Goal: Information Seeking & Learning: Understand process/instructions

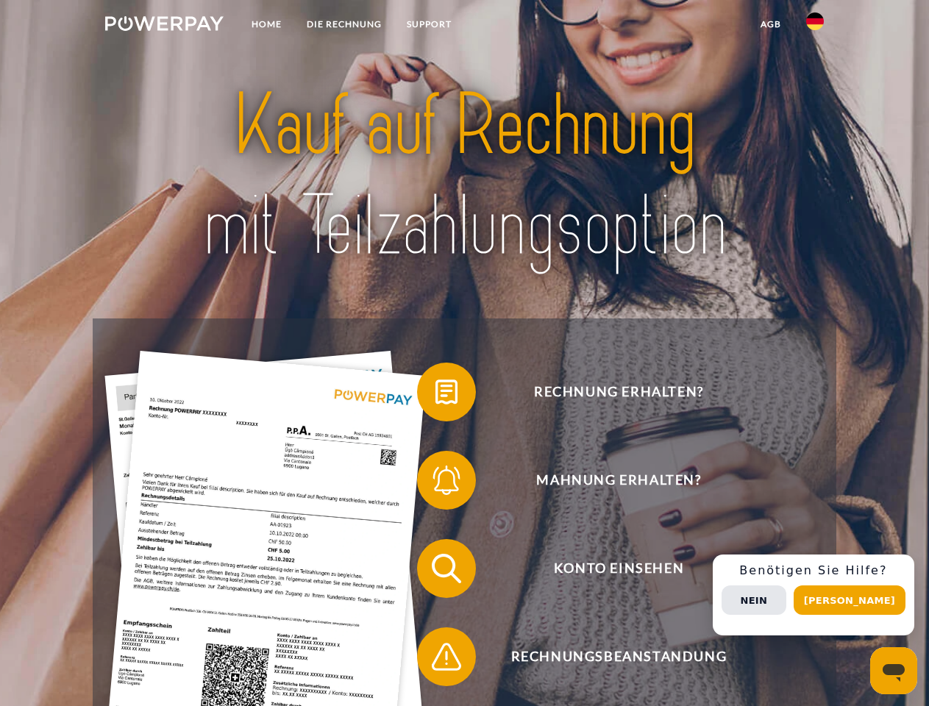
click at [164, 26] on img at bounding box center [164, 23] width 118 height 15
click at [815, 26] on img at bounding box center [815, 22] width 18 height 18
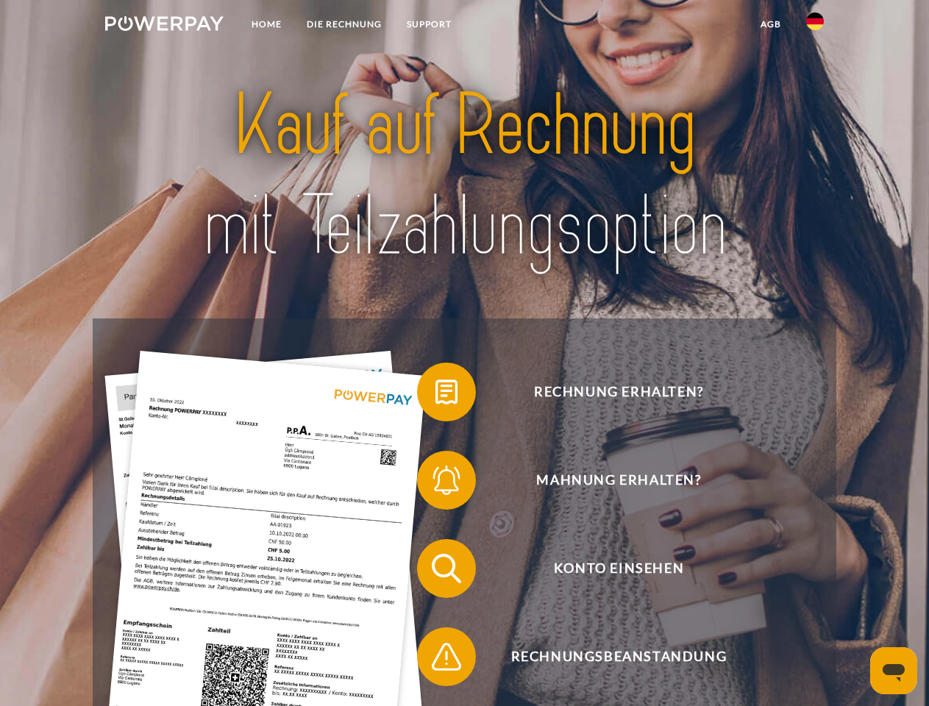
click at [770, 24] on link "agb" at bounding box center [771, 24] width 46 height 26
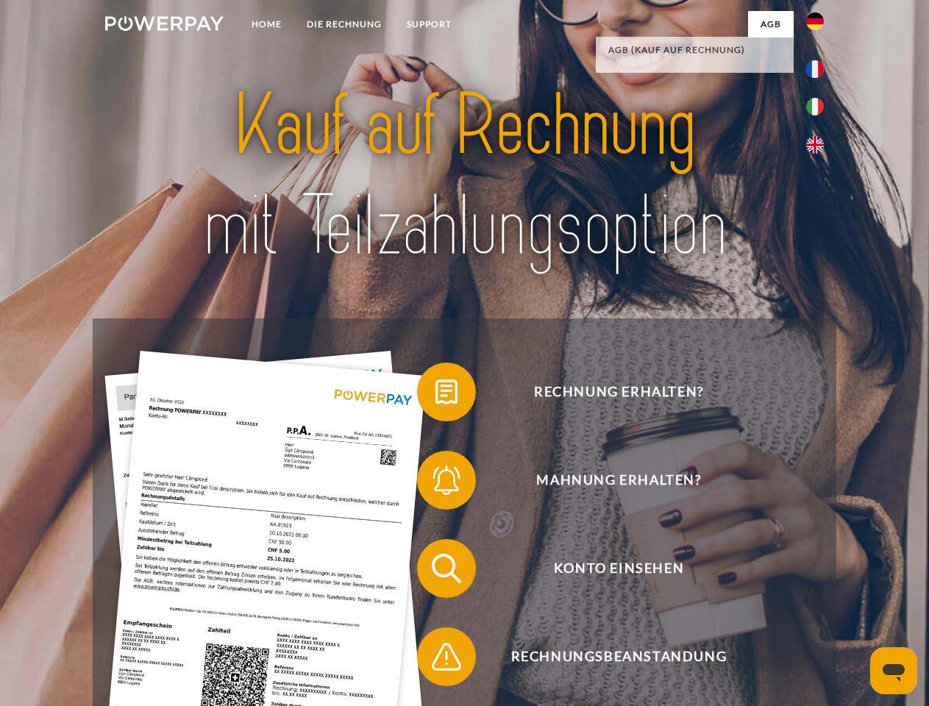
click at [435, 395] on span at bounding box center [425, 392] width 74 height 74
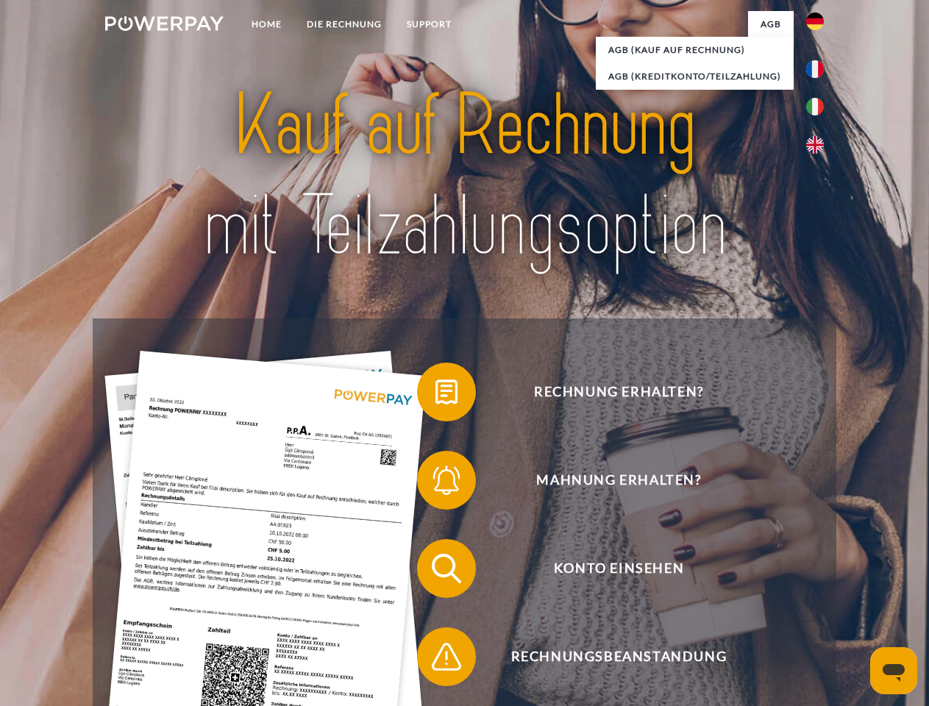
click at [435, 483] on div "Rechnung erhalten? Mahnung erhalten? Konto einsehen" at bounding box center [464, 612] width 743 height 588
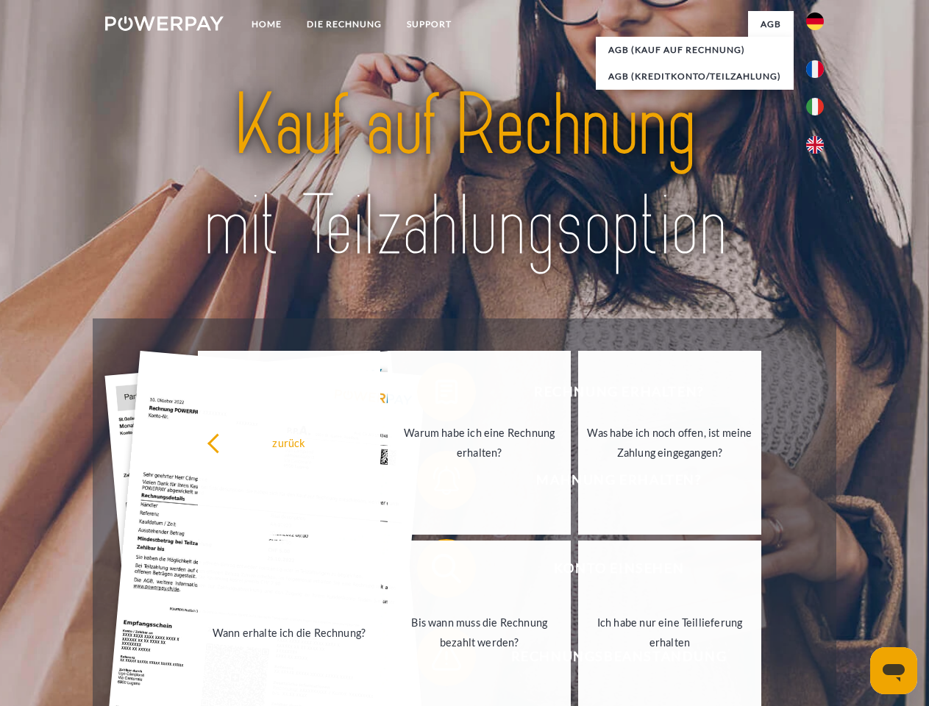
click at [435, 571] on link "Bis wann muss die Rechnung bezahlt werden?" at bounding box center [479, 632] width 183 height 184
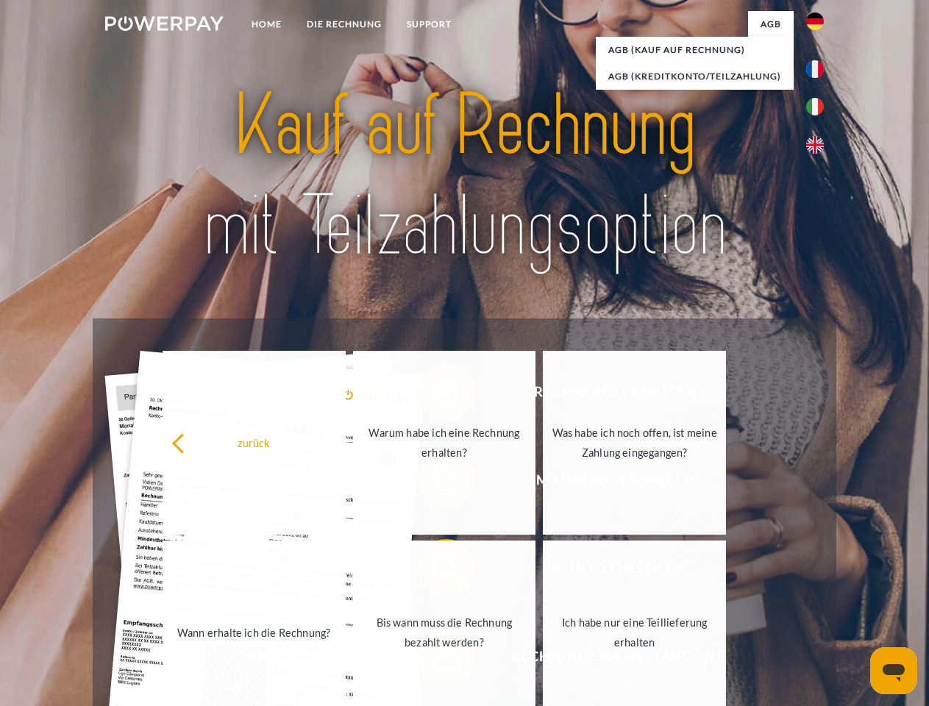
click at [543, 660] on link "Ich habe nur eine Teillieferung erhalten" at bounding box center [634, 632] width 183 height 184
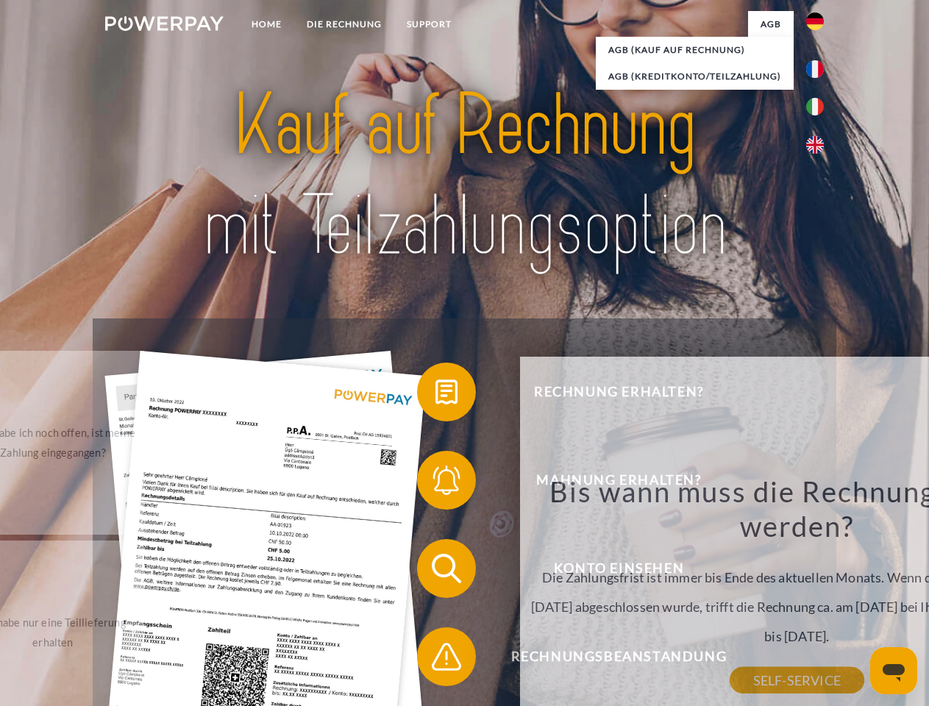
click at [818, 595] on div "Rechnung erhalten? Mahnung erhalten? Konto einsehen" at bounding box center [464, 612] width 743 height 588
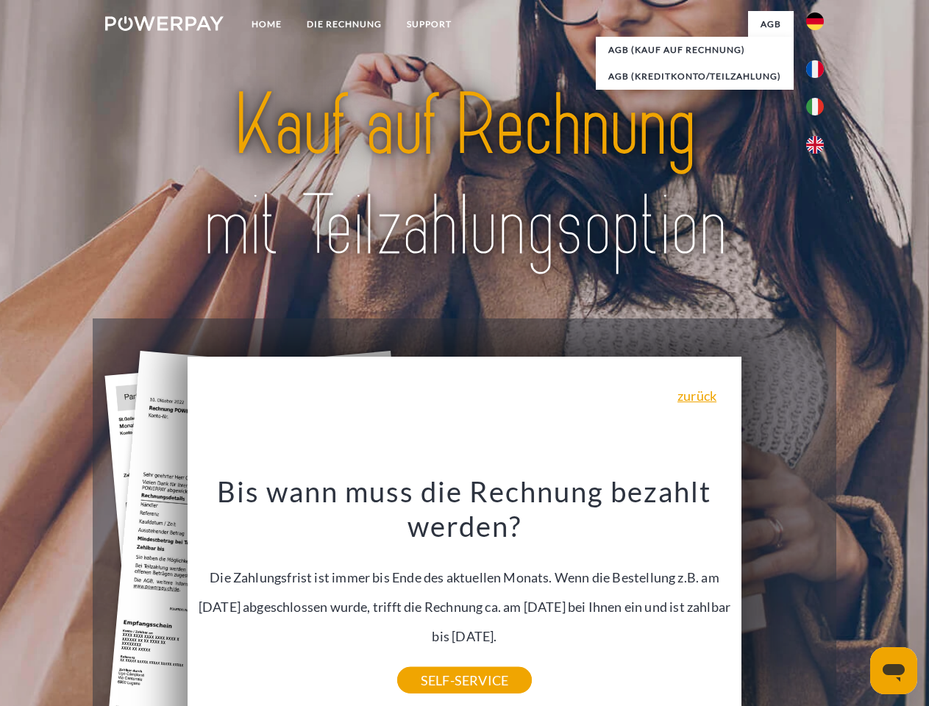
click at [782, 598] on span "Konto einsehen" at bounding box center [618, 568] width 360 height 59
click at [854, 600] on header "Home DIE RECHNUNG SUPPORT" at bounding box center [464, 507] width 929 height 1015
